Goal: Find specific page/section: Find specific page/section

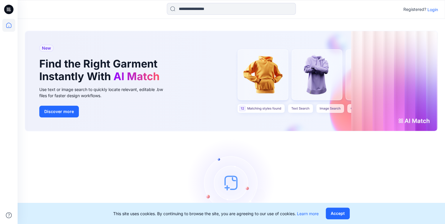
click at [430, 9] on p "Login" at bounding box center [432, 9] width 11 height 6
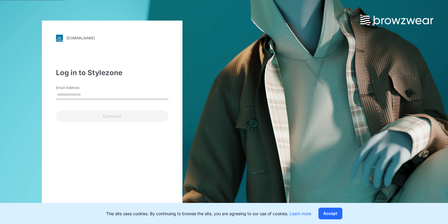
click at [75, 94] on input "Email Address" at bounding box center [112, 94] width 113 height 9
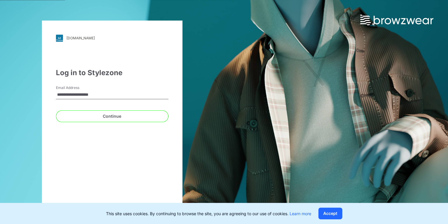
drag, startPoint x: 113, startPoint y: 93, endPoint x: 52, endPoint y: 95, distance: 60.4
click at [52, 95] on div "**********" at bounding box center [112, 112] width 141 height 183
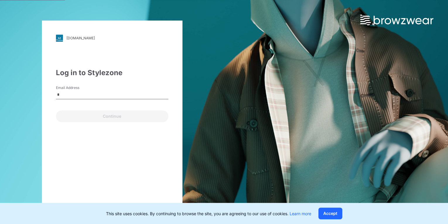
type input "**********"
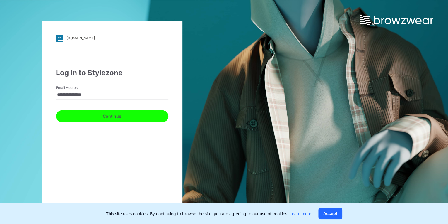
click at [79, 118] on button "Continue" at bounding box center [112, 116] width 113 height 12
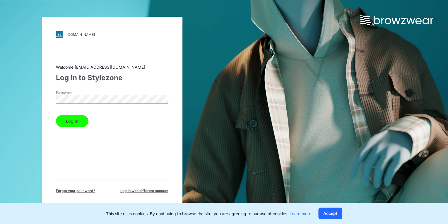
click at [79, 120] on button "Log in" at bounding box center [72, 121] width 33 height 12
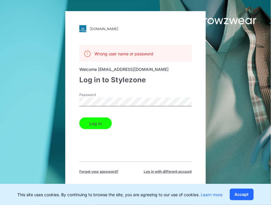
click at [64, 104] on div "[DOMAIN_NAME] Loading... Wrong user name or password Welcome [EMAIL_ADDRESS][DO…" at bounding box center [68, 102] width 136 height 205
drag, startPoint x: 73, startPoint y: 119, endPoint x: 76, endPoint y: 118, distance: 3.1
click at [73, 119] on div "[DOMAIN_NAME] Loading... Wrong user name or password Welcome [EMAIL_ADDRESS][DO…" at bounding box center [135, 102] width 141 height 183
click at [97, 121] on button "Log in" at bounding box center [95, 123] width 33 height 12
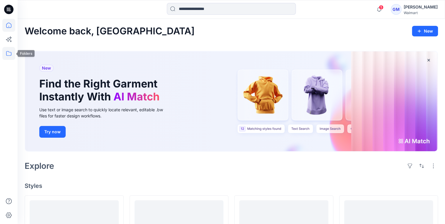
click at [4, 52] on icon at bounding box center [8, 53] width 13 height 13
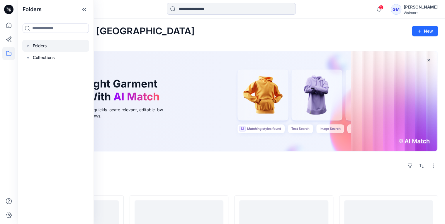
click at [28, 45] on icon "button" at bounding box center [28, 46] width 1 height 2
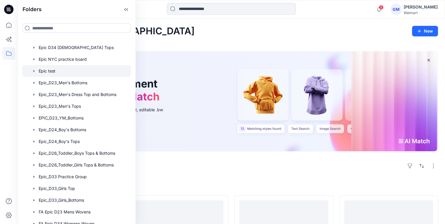
scroll to position [117, 0]
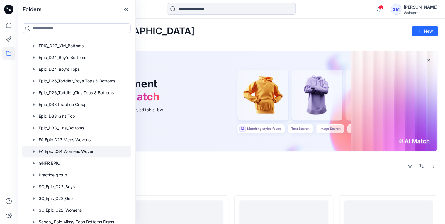
click at [50, 149] on div at bounding box center [76, 151] width 109 height 12
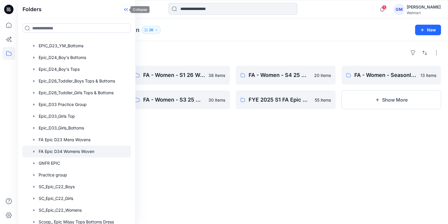
click at [121, 9] on icon at bounding box center [125, 10] width 9 height 10
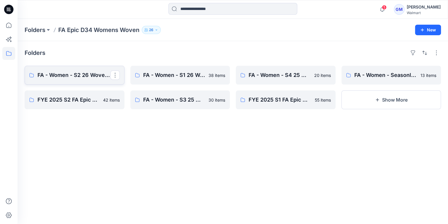
click at [66, 77] on p "FA - Women - S2 26 Woven Board" at bounding box center [74, 75] width 73 height 8
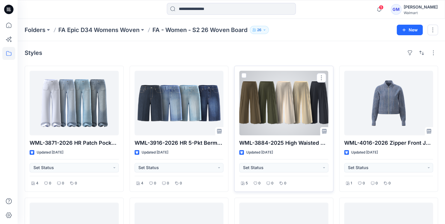
click at [301, 104] on div at bounding box center [283, 103] width 89 height 64
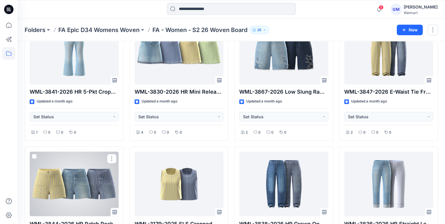
scroll to position [375, 0]
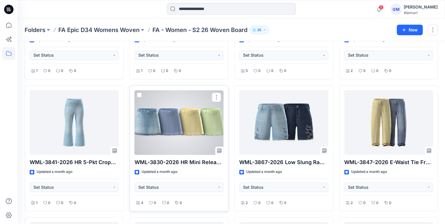
click at [180, 132] on div at bounding box center [178, 122] width 89 height 64
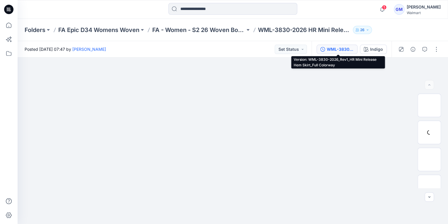
click at [327, 48] on button "WML-3830-2026_Rev1_HR Mini Release Hem Skirt_Full Colorway" at bounding box center [337, 49] width 41 height 9
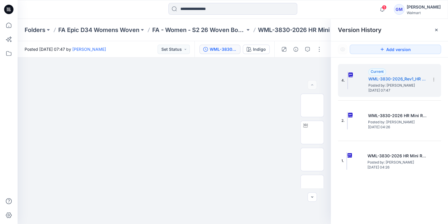
click at [435, 30] on icon at bounding box center [436, 30] width 5 height 5
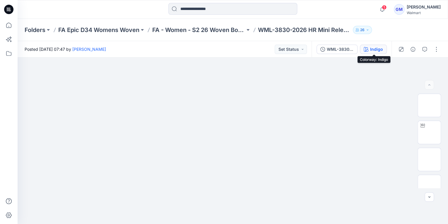
click at [374, 49] on div "Indigo" at bounding box center [376, 49] width 13 height 6
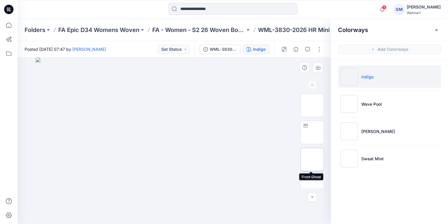
click at [312, 159] on img at bounding box center [312, 159] width 0 height 0
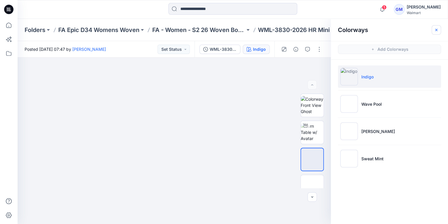
click at [438, 29] on icon "button" at bounding box center [436, 30] width 5 height 5
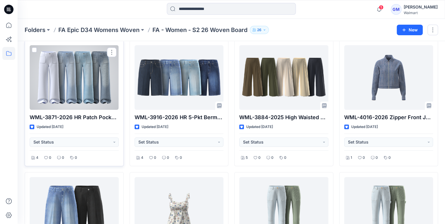
scroll to position [94, 0]
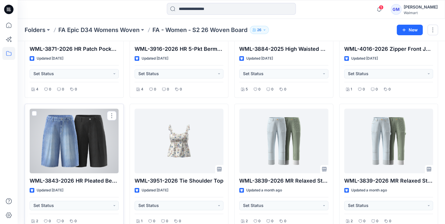
click at [84, 147] on div at bounding box center [74, 140] width 89 height 64
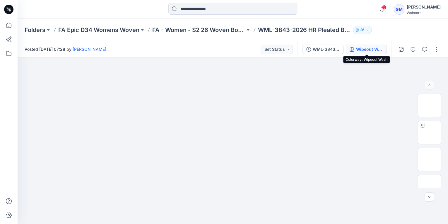
click at [378, 50] on div "Wipeout Wash" at bounding box center [369, 49] width 27 height 6
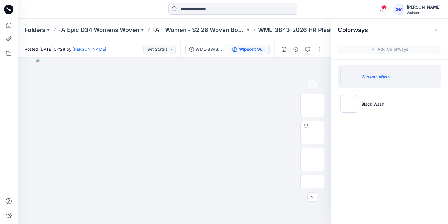
click at [366, 79] on p "Wipeout Wash" at bounding box center [376, 77] width 28 height 6
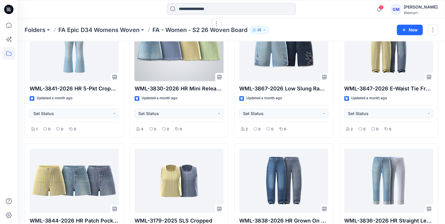
scroll to position [375, 0]
